Goal: Information Seeking & Learning: Learn about a topic

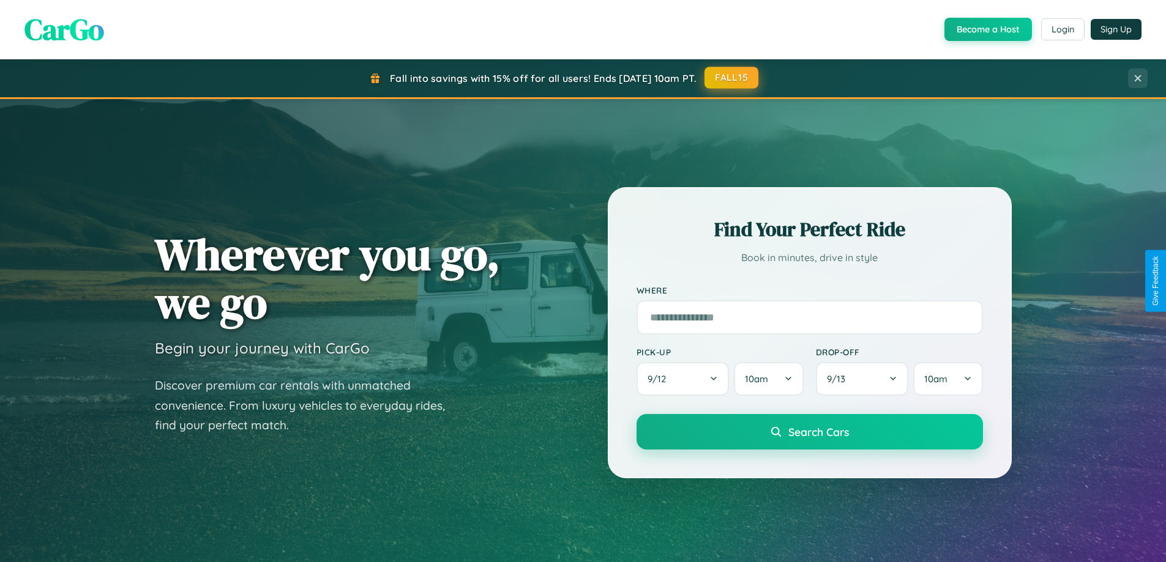
click at [732, 78] on button "FALL15" at bounding box center [731, 78] width 54 height 22
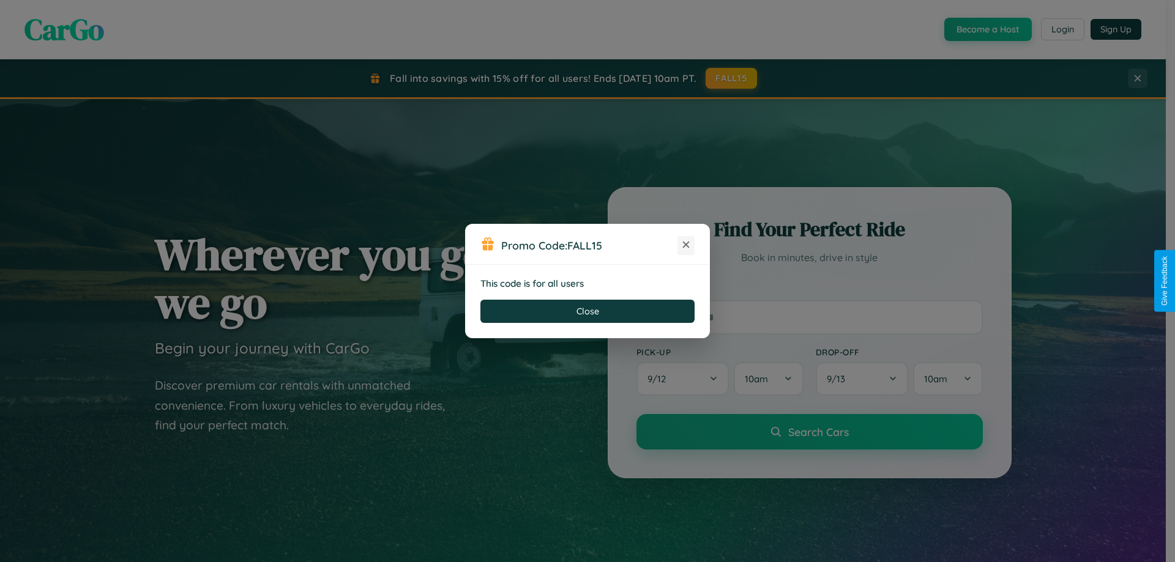
click at [686, 245] on icon at bounding box center [686, 245] width 12 height 12
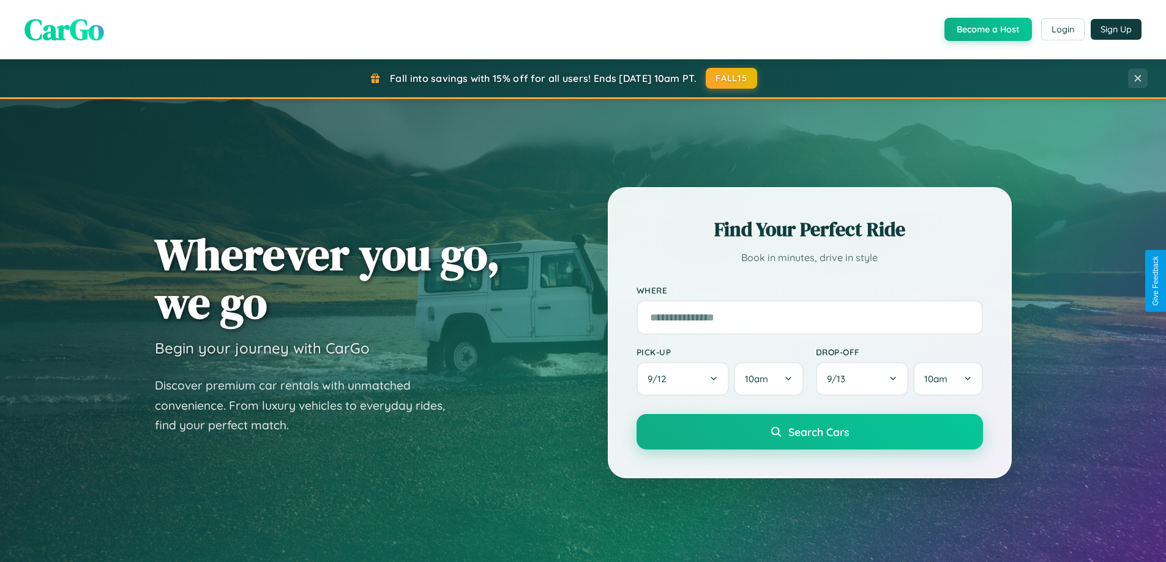
scroll to position [528, 0]
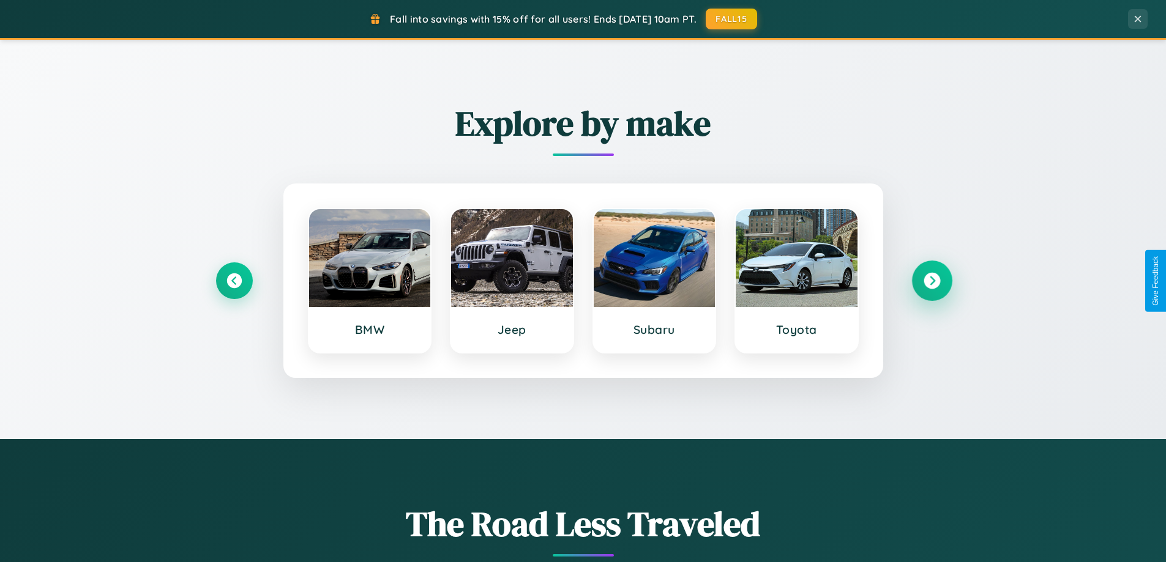
click at [931, 281] on icon at bounding box center [931, 281] width 17 height 17
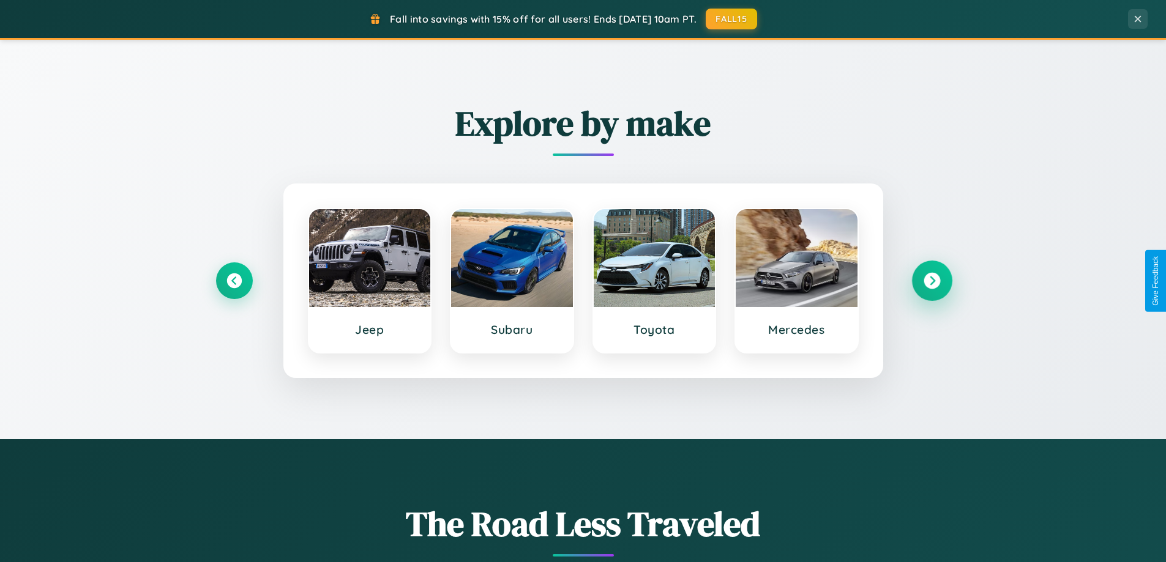
click at [931, 281] on icon at bounding box center [931, 281] width 17 height 17
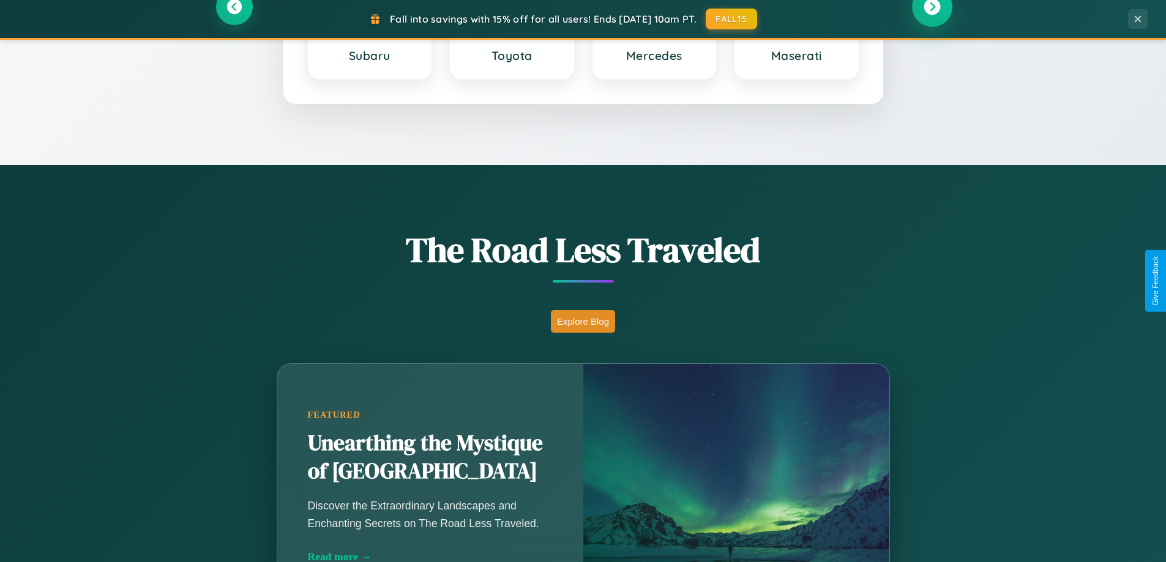
scroll to position [842, 0]
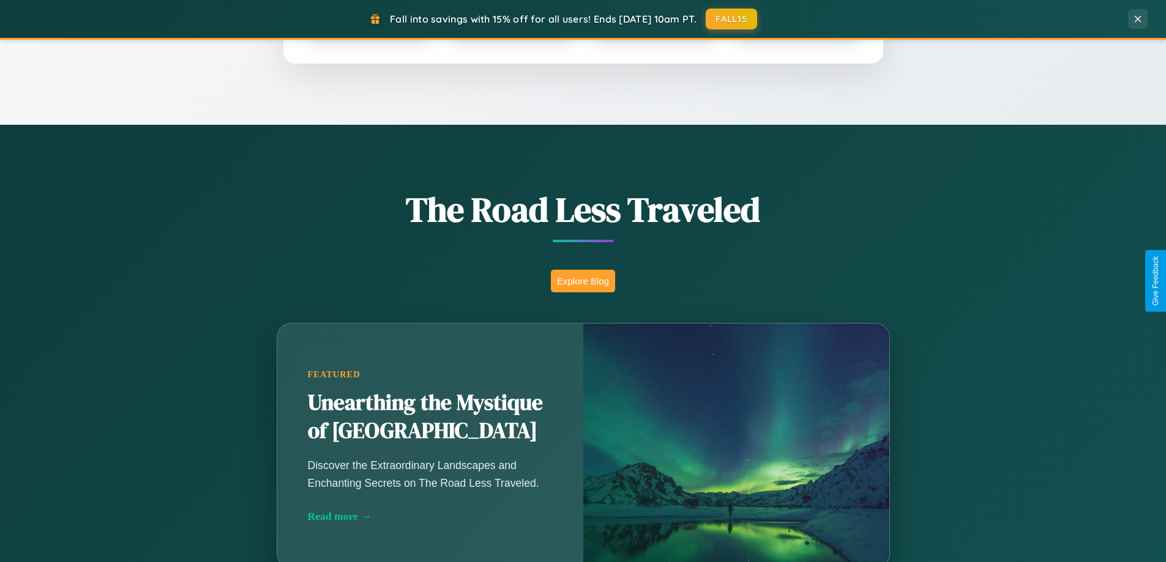
click at [583, 281] on button "Explore Blog" at bounding box center [583, 281] width 64 height 23
